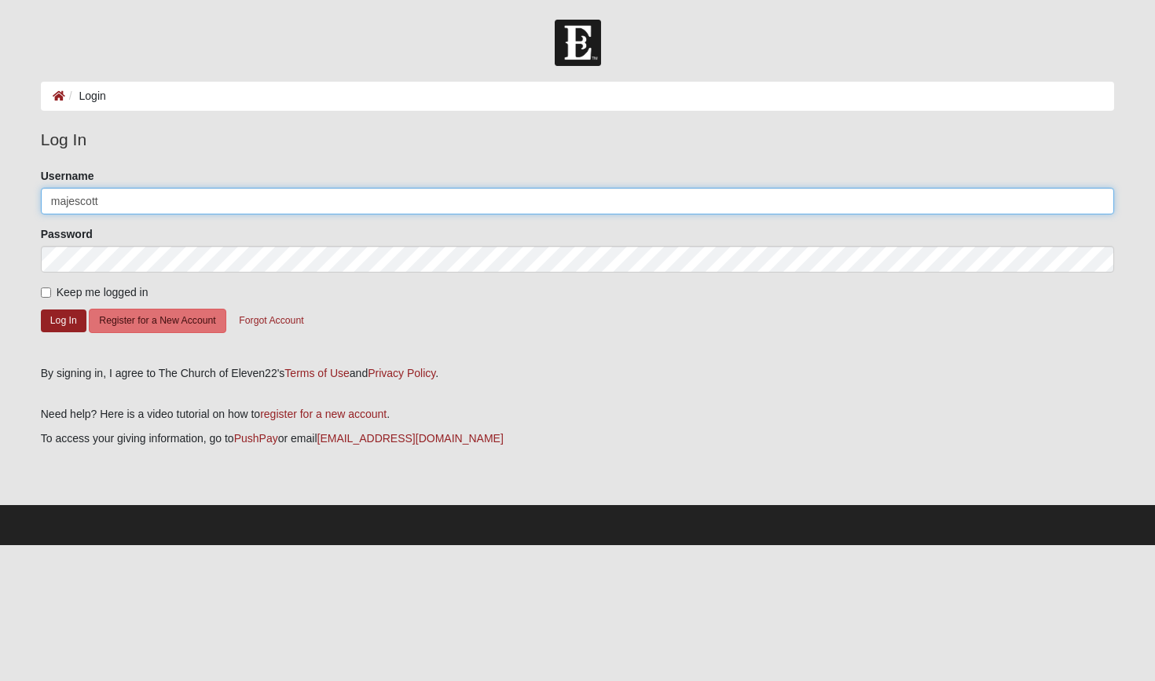
type input "majescott"
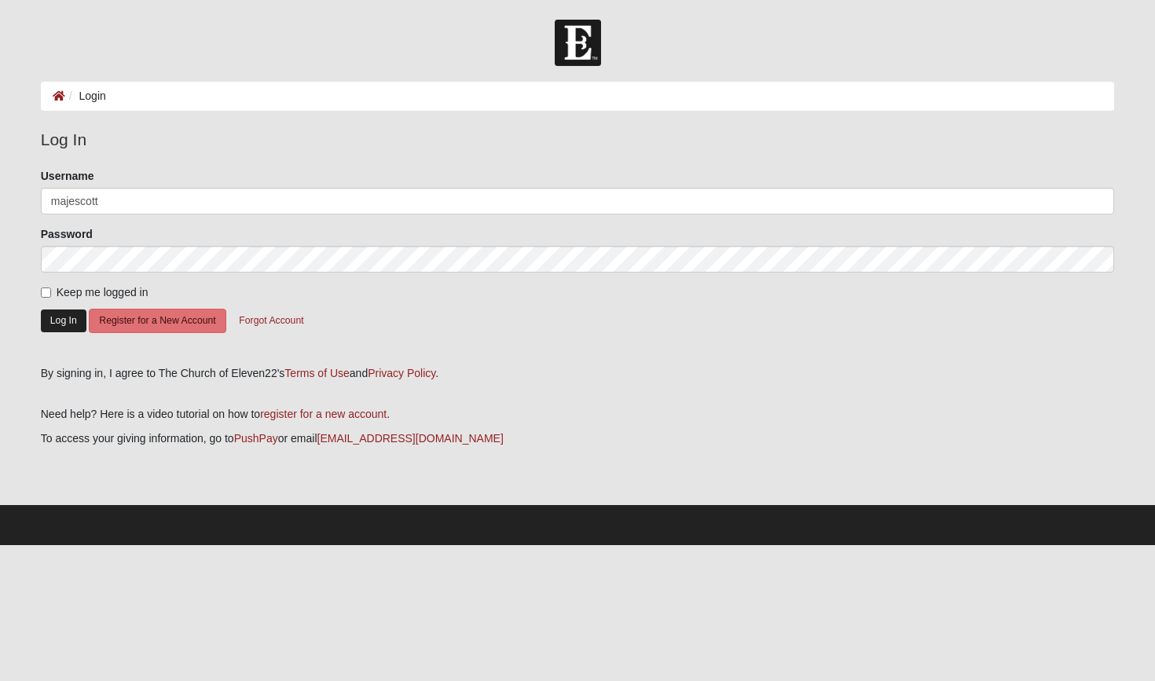
click at [53, 314] on button "Log In" at bounding box center [64, 321] width 46 height 23
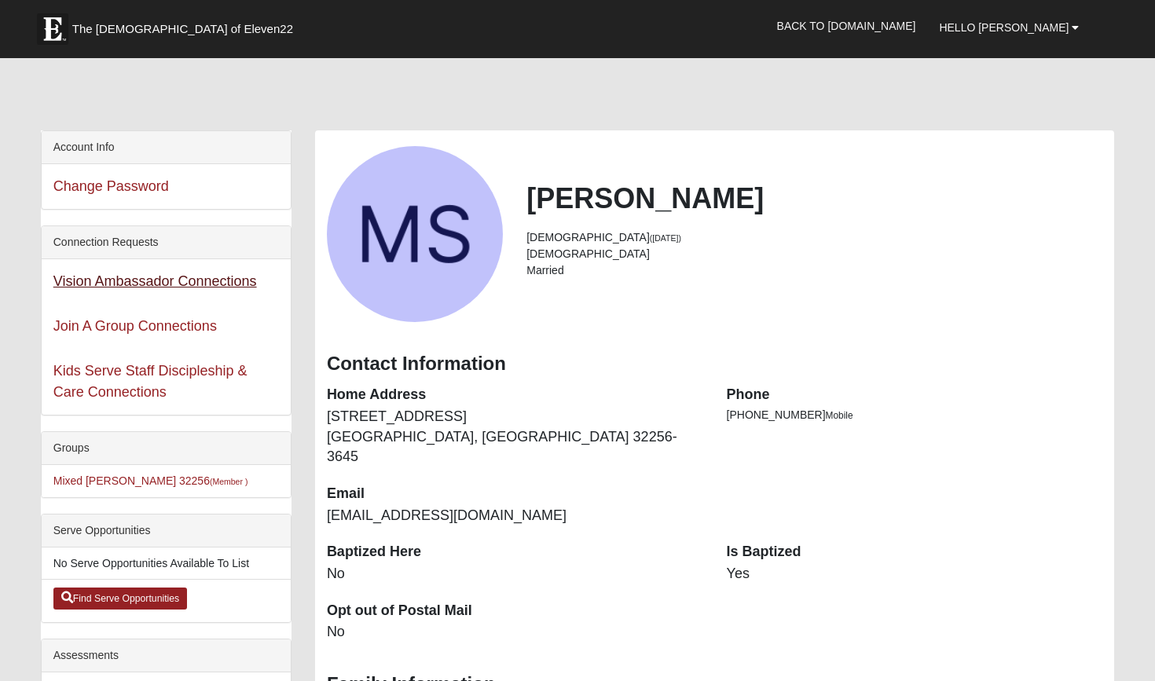
scroll to position [1, 1]
click at [171, 281] on link "Vision Ambassador Connections" at bounding box center [155, 281] width 204 height 16
click at [1055, 26] on span "Hello [PERSON_NAME]" at bounding box center [1004, 27] width 130 height 13
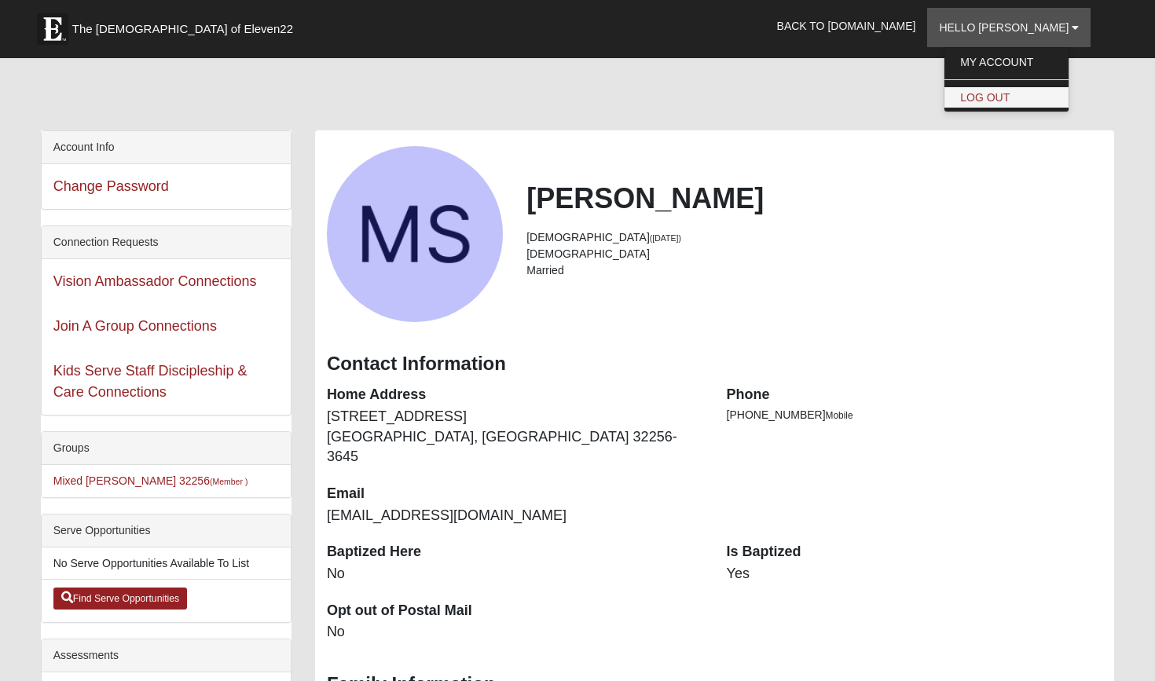
click at [1024, 101] on link "Log Out" at bounding box center [1007, 97] width 124 height 20
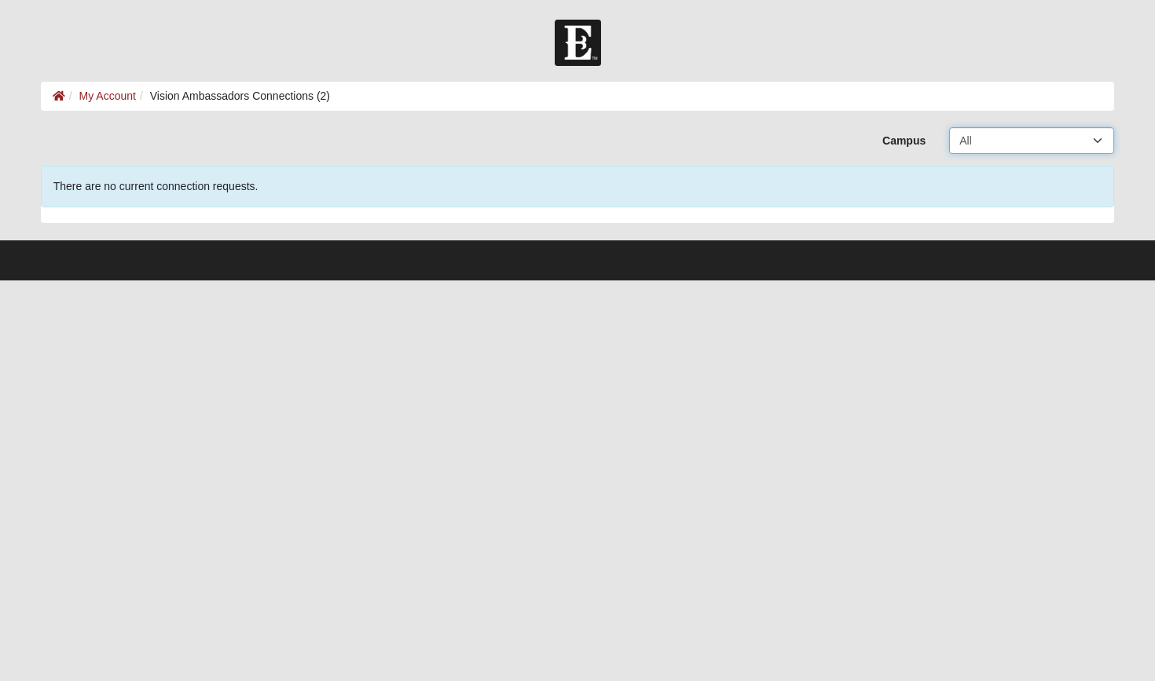
select select "2"
